Goal: Information Seeking & Learning: Learn about a topic

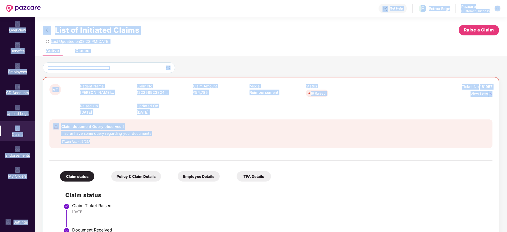
drag, startPoint x: 125, startPoint y: 87, endPoint x: 56, endPoint y: 15, distance: 99.9
click at [56, 15] on div "Get Help E Extraa Edge Pazcare Customer_success OverView Benefits Employees CD …" at bounding box center [253, 116] width 507 height 232
click at [118, 52] on div "Active Closed" at bounding box center [271, 52] width 472 height 7
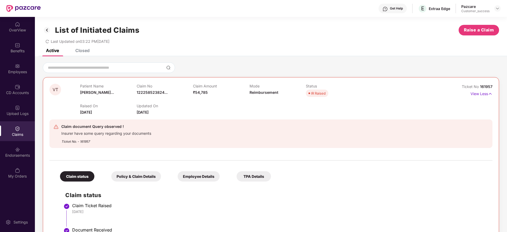
drag, startPoint x: 54, startPoint y: 33, endPoint x: 301, endPoint y: 212, distance: 305.5
click at [301, 212] on div "List of Initiated Claims Raise a Claim Last Updated on 03:22 PM[DATE] Active Cl…" at bounding box center [271, 159] width 472 height 285
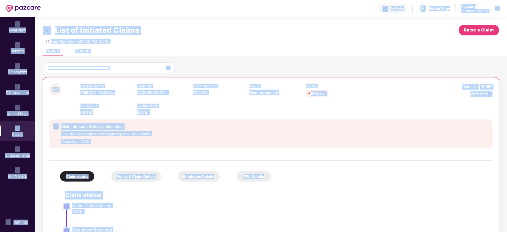
drag, startPoint x: 203, startPoint y: 222, endPoint x: 59, endPoint y: 12, distance: 253.8
click at [59, 12] on div "Get Help E Extraa Edge Pazcare Customer_success OverView Benefits Employees CD …" at bounding box center [253, 116] width 507 height 232
click at [158, 44] on div "List of Initiated Claims Raise a Claim Last Updated on 03:22 PM[DATE]" at bounding box center [271, 33] width 472 height 32
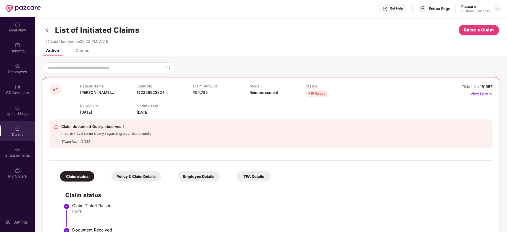
click at [494, 10] on div at bounding box center [497, 8] width 6 height 6
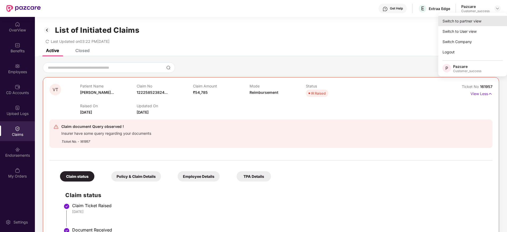
click at [492, 20] on div "Switch to partner view" at bounding box center [472, 21] width 69 height 10
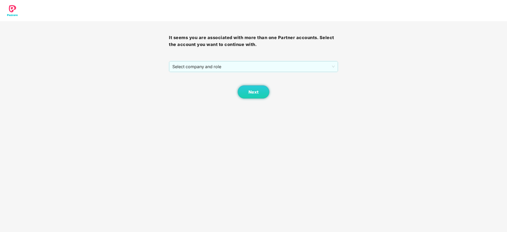
click at [305, 75] on div "Next" at bounding box center [253, 85] width 169 height 26
click at [307, 69] on span "Select company and role" at bounding box center [253, 67] width 162 height 10
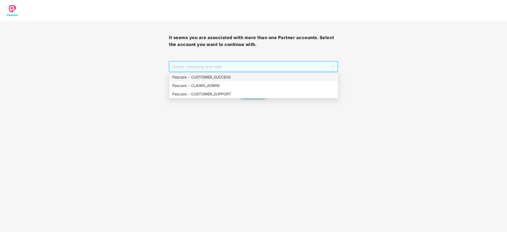
click at [303, 77] on div "Pazcare - CUSTOMER_SUCCESS" at bounding box center [253, 77] width 162 height 6
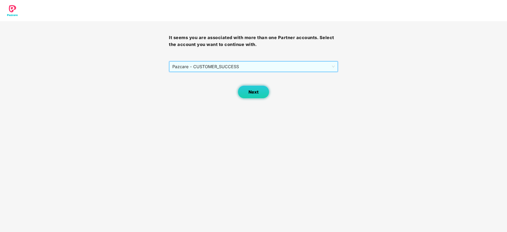
click at [255, 89] on button "Next" at bounding box center [253, 91] width 32 height 13
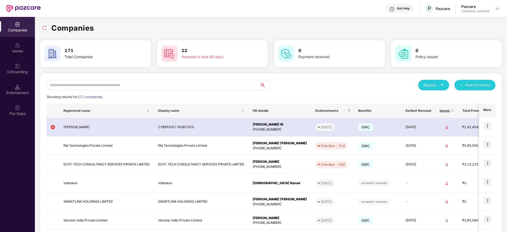
click at [200, 84] on input "text" at bounding box center [152, 85] width 213 height 11
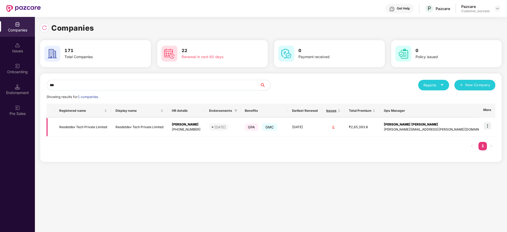
type input "***"
click at [492, 125] on td at bounding box center [487, 127] width 16 height 19
click at [487, 128] on img at bounding box center [486, 125] width 7 height 7
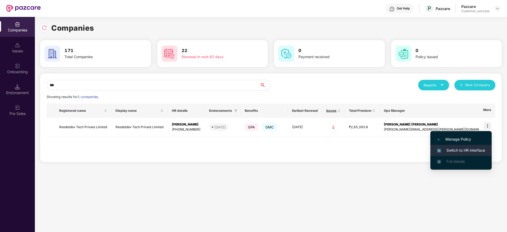
click at [478, 145] on li "Switch to HR interface" at bounding box center [460, 150] width 61 height 11
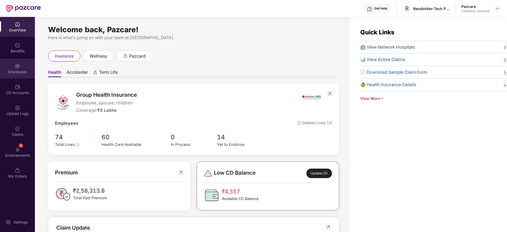
click at [25, 67] on div "Employees" at bounding box center [17, 69] width 35 height 20
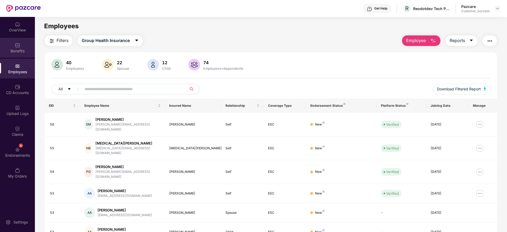
click at [24, 43] on div "Benefits" at bounding box center [17, 48] width 35 height 20
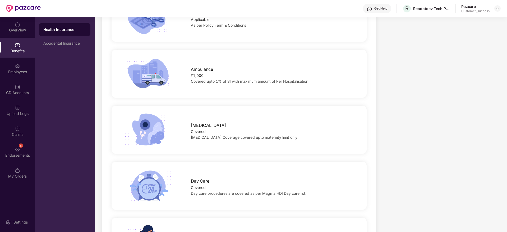
scroll to position [555, 0]
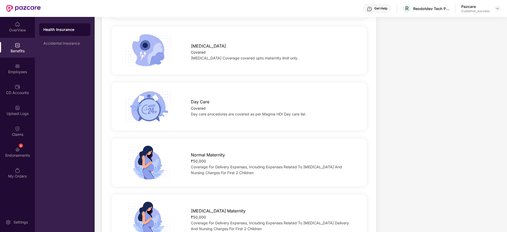
drag, startPoint x: 197, startPoint y: 147, endPoint x: 256, endPoint y: 180, distance: 67.3
click at [256, 180] on div "Normal Maternity ₹50,000 Coverage For Delivery Expenses, Including Expenses Rel…" at bounding box center [239, 162] width 258 height 56
drag, startPoint x: 254, startPoint y: 175, endPoint x: 182, endPoint y: 137, distance: 80.9
click at [182, 138] on div "Normal Maternity ₹50,000 Coverage For Delivery Expenses, Including Expenses Rel…" at bounding box center [238, 162] width 255 height 48
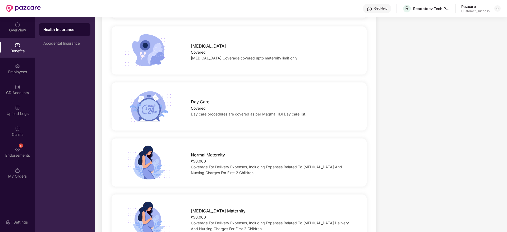
drag, startPoint x: 191, startPoint y: 96, endPoint x: 241, endPoint y: 167, distance: 86.5
click at [241, 167] on div "Sum Insured ₹5,00,000 Employee, spouse, 2 children upto the age of [DEMOGRAPHIC…" at bounding box center [239, 103] width 258 height 1071
click at [241, 167] on div "Coverage For Delivery Expenses, Including Expenses Related To [MEDICAL_DATA] An…" at bounding box center [273, 170] width 164 height 12
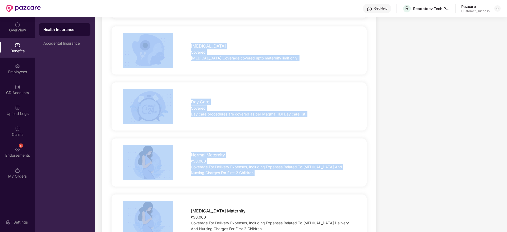
drag, startPoint x: 241, startPoint y: 167, endPoint x: 175, endPoint y: 46, distance: 137.6
click at [175, 46] on div "Sum Insured ₹5,00,000 Employee, spouse, 2 children upto the age of [DEMOGRAPHIC…" at bounding box center [239, 103] width 258 height 1071
click at [320, 178] on div "Normal Maternity ₹50,000 Coverage For Delivery Expenses, Including Expenses Rel…" at bounding box center [238, 162] width 255 height 48
drag, startPoint x: 310, startPoint y: 174, endPoint x: 129, endPoint y: 39, distance: 225.5
click at [129, 39] on div "Sum Insured ₹5,00,000 Employee, spouse, 2 children upto the age of [DEMOGRAPHIC…" at bounding box center [239, 103] width 258 height 1071
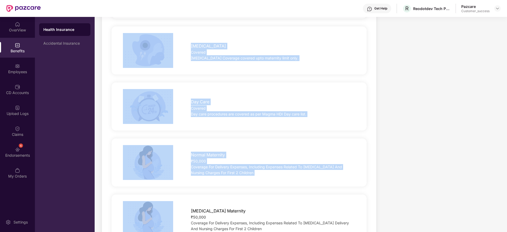
click at [118, 33] on div at bounding box center [148, 50] width 68 height 35
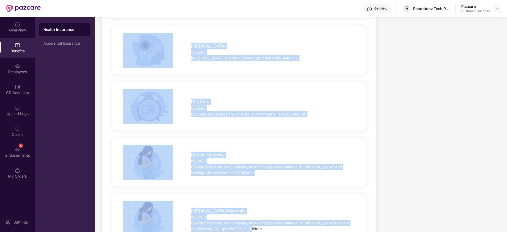
drag, startPoint x: 116, startPoint y: 29, endPoint x: 294, endPoint y: 219, distance: 260.7
click at [294, 219] on div "Sum Insured ₹5,00,000 Employee, spouse, 2 children upto the age of [DEMOGRAPHIC…" at bounding box center [239, 103] width 258 height 1071
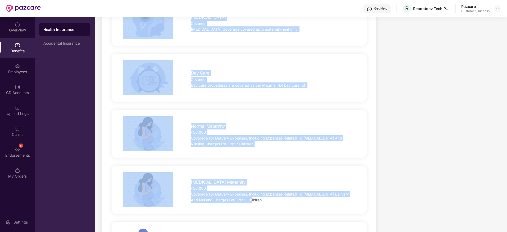
scroll to position [594, 0]
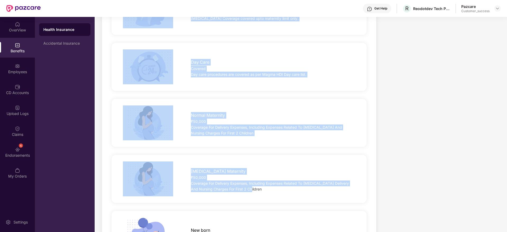
click at [296, 188] on div "[MEDICAL_DATA] Maternity ₹50,000 Coverage For Delivery Expenses, Including Expe…" at bounding box center [239, 178] width 272 height 35
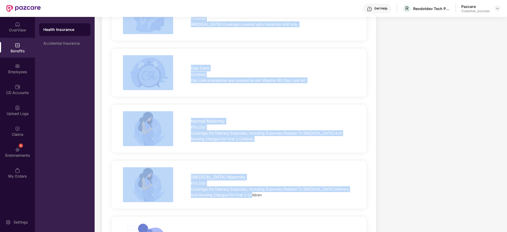
drag, startPoint x: 296, startPoint y: 188, endPoint x: 107, endPoint y: 21, distance: 251.8
click at [110, 21] on div "Sum Insured ₹5,00,000 Employee, spouse, 2 children upto the age of [DEMOGRAPHIC…" at bounding box center [239, 69] width 258 height 1071
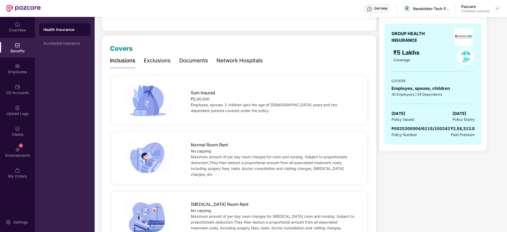
scroll to position [0, 0]
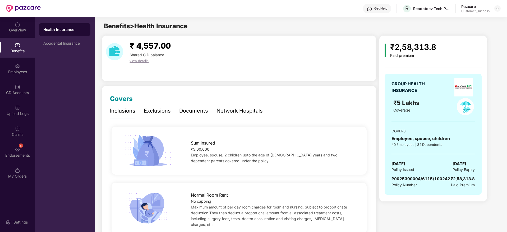
click at [160, 113] on div "Exclusions" at bounding box center [157, 111] width 27 height 8
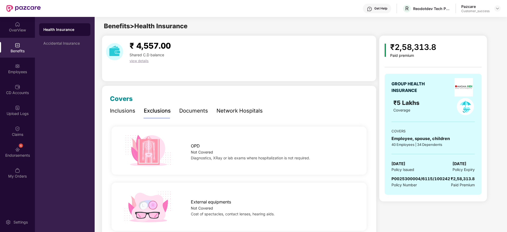
click at [127, 110] on div "Inclusions" at bounding box center [122, 111] width 25 height 8
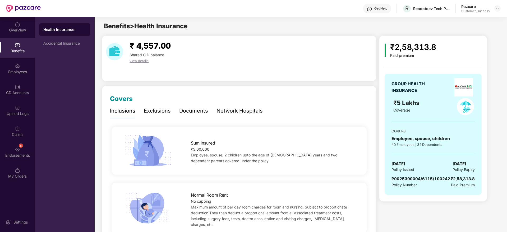
drag, startPoint x: 183, startPoint y: 137, endPoint x: 273, endPoint y: 195, distance: 108.1
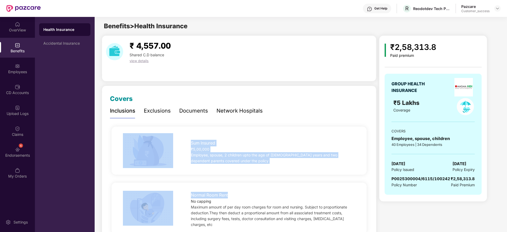
drag, startPoint x: 274, startPoint y: 177, endPoint x: 117, endPoint y: 121, distance: 166.6
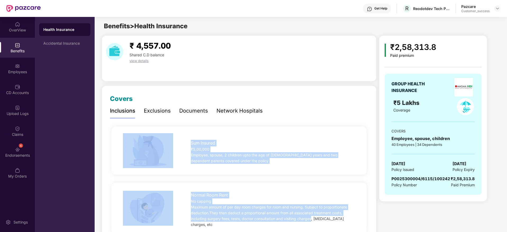
drag, startPoint x: 117, startPoint y: 121, endPoint x: 306, endPoint y: 223, distance: 214.4
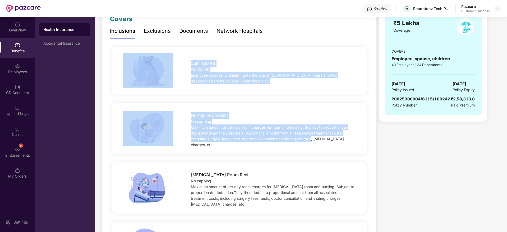
scroll to position [119, 0]
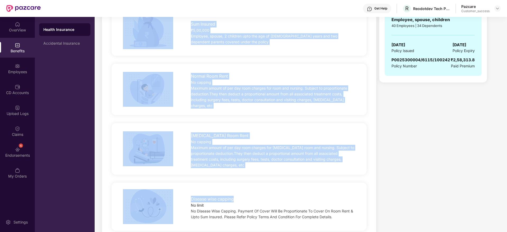
drag, startPoint x: 194, startPoint y: 133, endPoint x: 127, endPoint y: 35, distance: 119.1
click at [117, 35] on div at bounding box center [148, 31] width 68 height 35
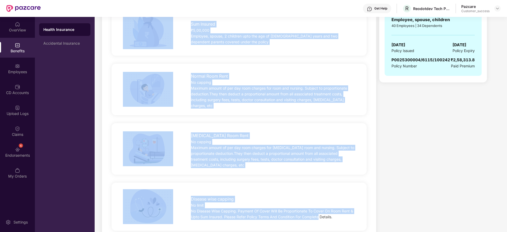
drag, startPoint x: 117, startPoint y: 35, endPoint x: 310, endPoint y: 222, distance: 269.4
click at [310, 222] on div "Disease wise capping No limit No Disease Wise Capping. Payment Of Cover Will Be…" at bounding box center [238, 207] width 255 height 48
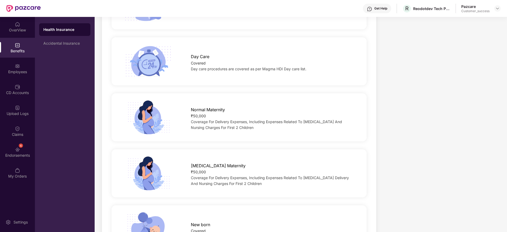
scroll to position [634, 0]
